Goal: Information Seeking & Learning: Check status

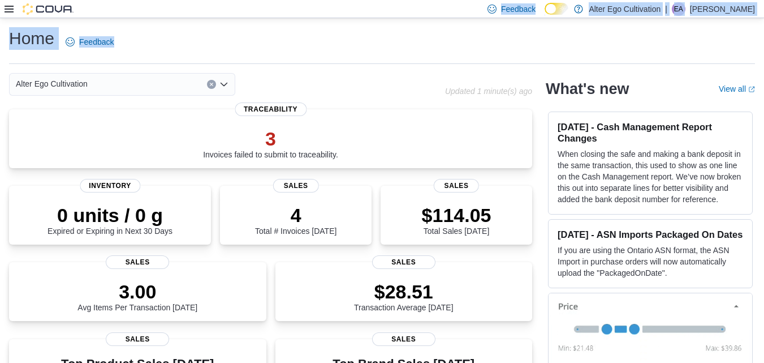
drag, startPoint x: 466, startPoint y: 10, endPoint x: 409, endPoint y: 25, distance: 58.7
click at [409, 25] on div "Feedback Dark Mode Alter Ego Cultivation | EA [PERSON_NAME] Home Feedback Alter…" at bounding box center [382, 363] width 764 height 727
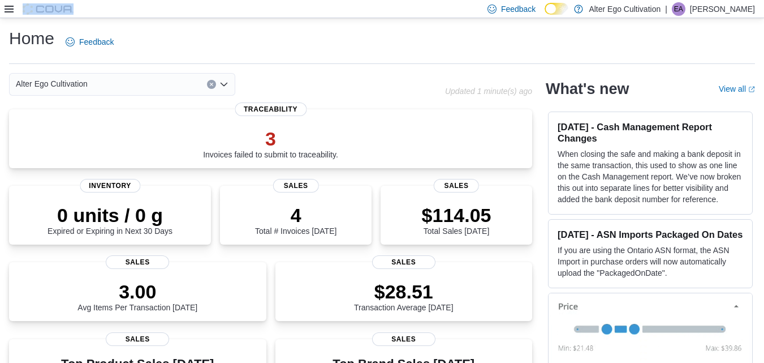
drag, startPoint x: 429, startPoint y: 8, endPoint x: 369, endPoint y: -5, distance: 62.0
click at [369, 0] on html "Feedback Dark Mode Alter Ego Cultivation | EA [PERSON_NAME] Home Feedback Alter…" at bounding box center [382, 181] width 764 height 363
click at [9, 7] on icon at bounding box center [9, 9] width 9 height 9
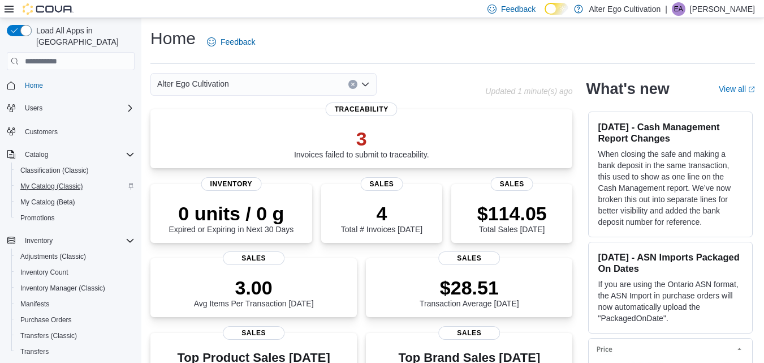
scroll to position [173, 0]
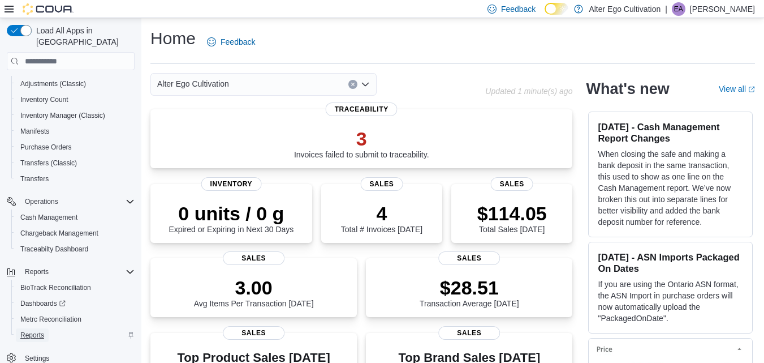
click at [38, 330] on span "Reports" at bounding box center [32, 334] width 24 height 9
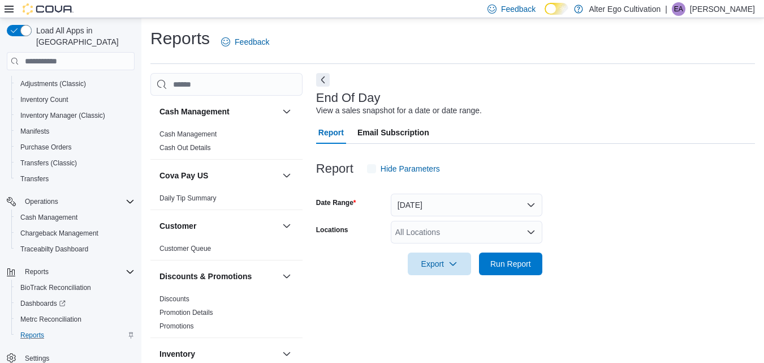
scroll to position [14, 0]
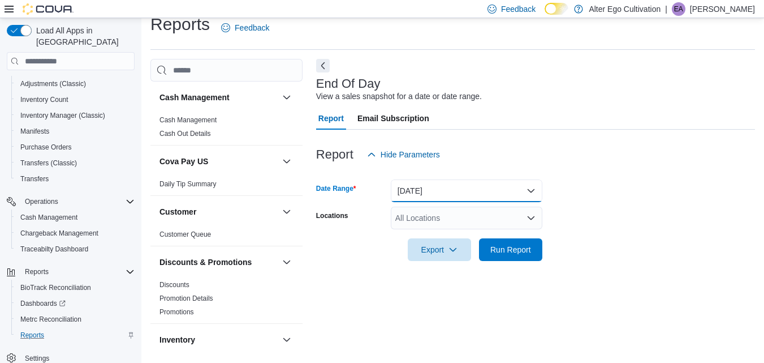
click at [529, 191] on button "[DATE]" at bounding box center [467, 190] width 152 height 23
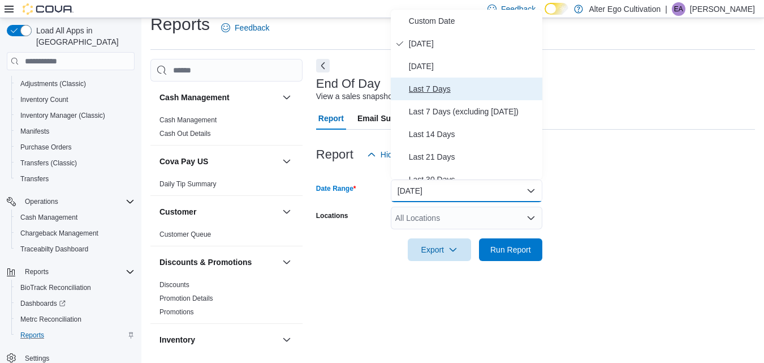
click at [445, 92] on span "Last 7 Days" at bounding box center [473, 89] width 129 height 14
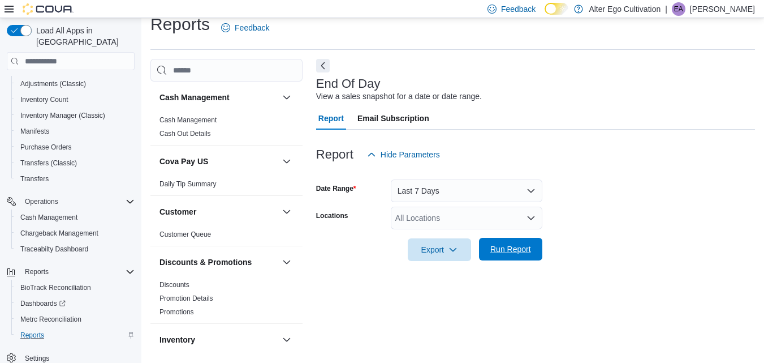
click at [509, 260] on span "Run Report" at bounding box center [511, 249] width 50 height 23
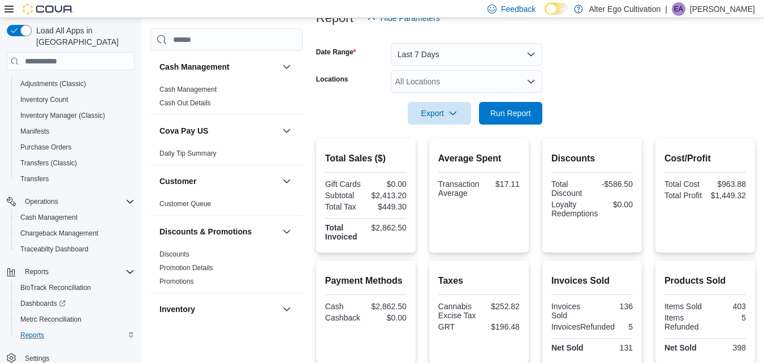
scroll to position [151, 0]
click at [641, 111] on form "Date Range Last 7 Days Locations All Locations Export Run Report" at bounding box center [535, 76] width 439 height 95
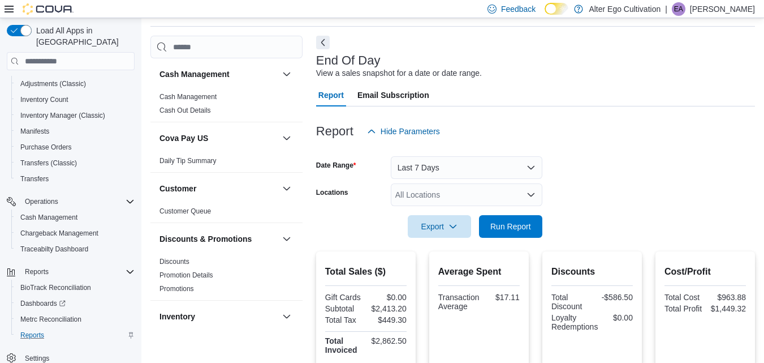
scroll to position [0, 0]
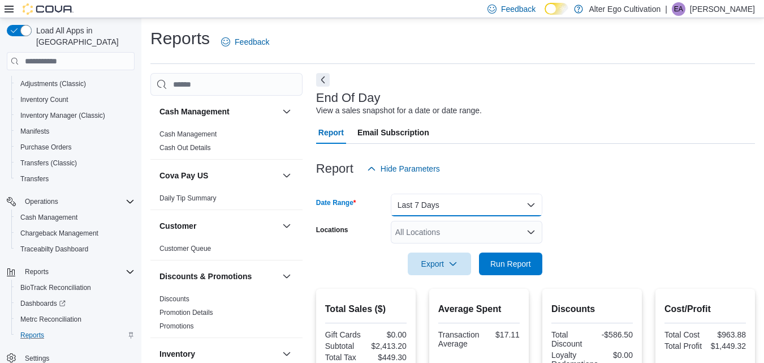
click at [529, 203] on button "Last 7 Days" at bounding box center [467, 204] width 152 height 23
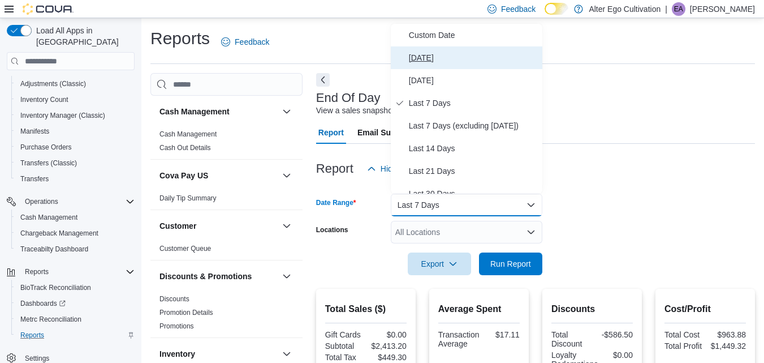
click at [488, 53] on span "[DATE]" at bounding box center [473, 58] width 129 height 14
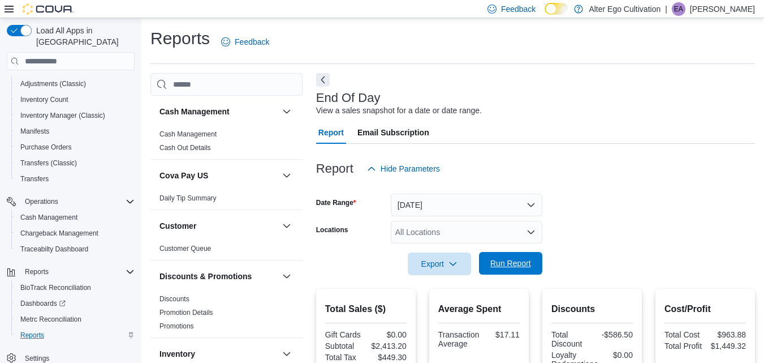
click at [516, 260] on span "Run Report" at bounding box center [510, 262] width 41 height 11
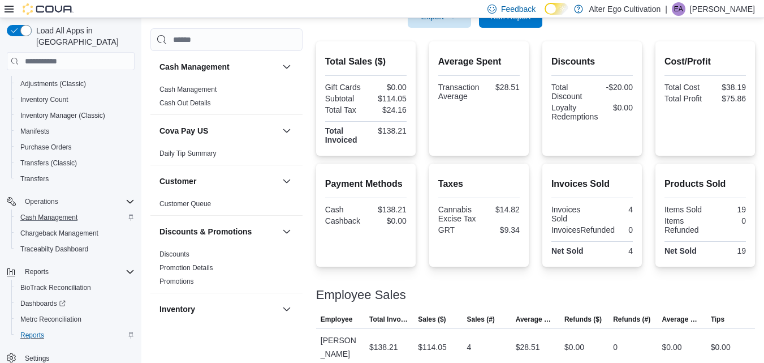
scroll to position [256, 0]
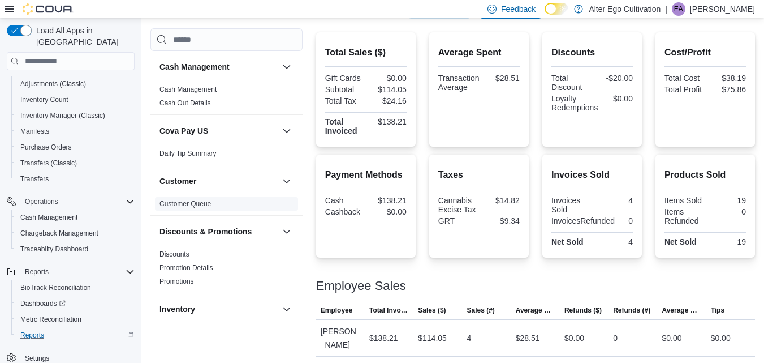
click at [206, 205] on link "Customer Queue" at bounding box center [185, 204] width 51 height 8
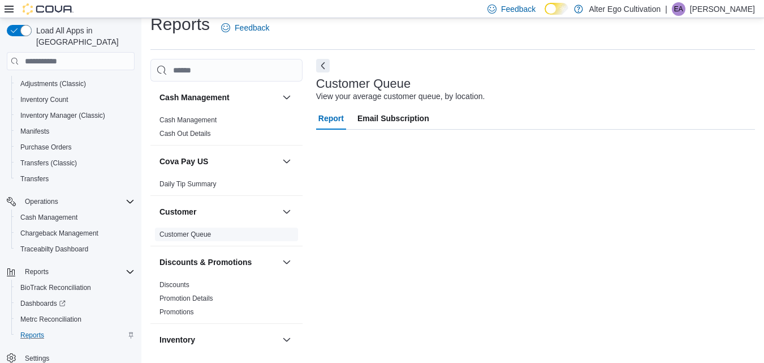
scroll to position [14, 0]
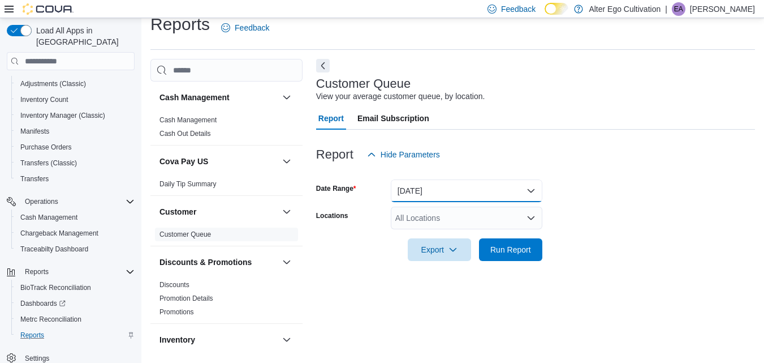
click at [535, 186] on button "[DATE]" at bounding box center [467, 190] width 152 height 23
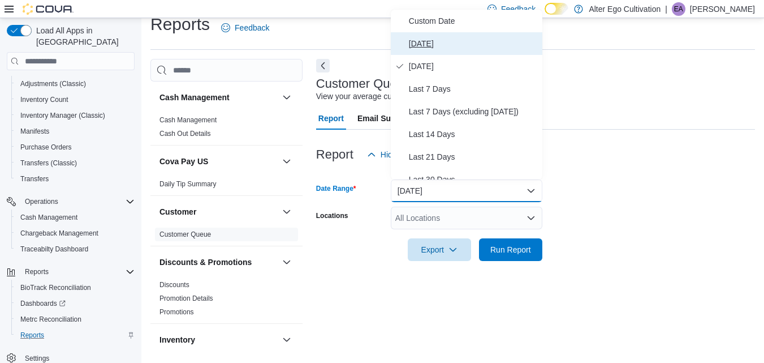
click at [467, 45] on span "[DATE]" at bounding box center [473, 44] width 129 height 14
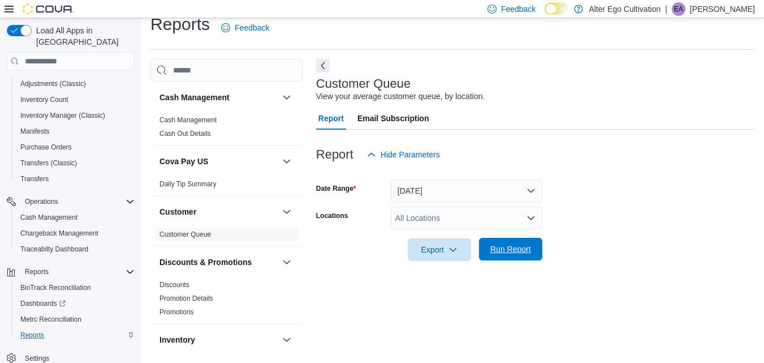
click at [510, 251] on span "Run Report" at bounding box center [510, 248] width 41 height 11
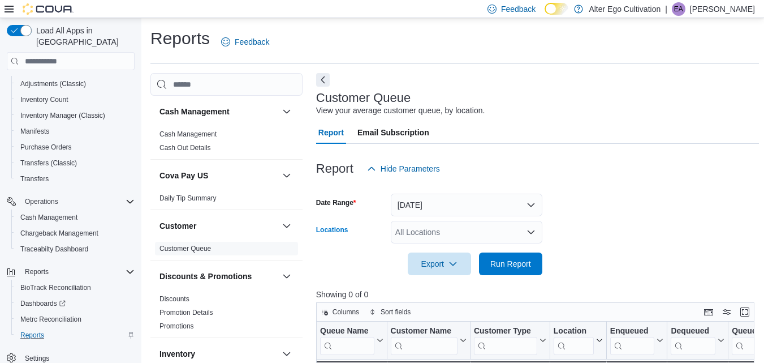
click at [531, 231] on icon "Open list of options" at bounding box center [531, 231] width 9 height 9
click at [611, 193] on div at bounding box center [537, 187] width 443 height 14
click at [324, 78] on button "Next" at bounding box center [323, 79] width 14 height 14
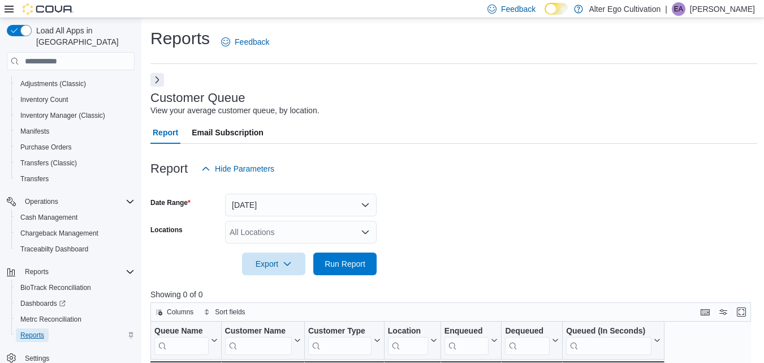
click at [42, 330] on span "Reports" at bounding box center [32, 334] width 24 height 9
click at [32, 330] on span "Reports" at bounding box center [32, 334] width 24 height 9
click at [57, 213] on span "Cash Management" at bounding box center [48, 217] width 57 height 9
